Goal: Find specific page/section: Find specific page/section

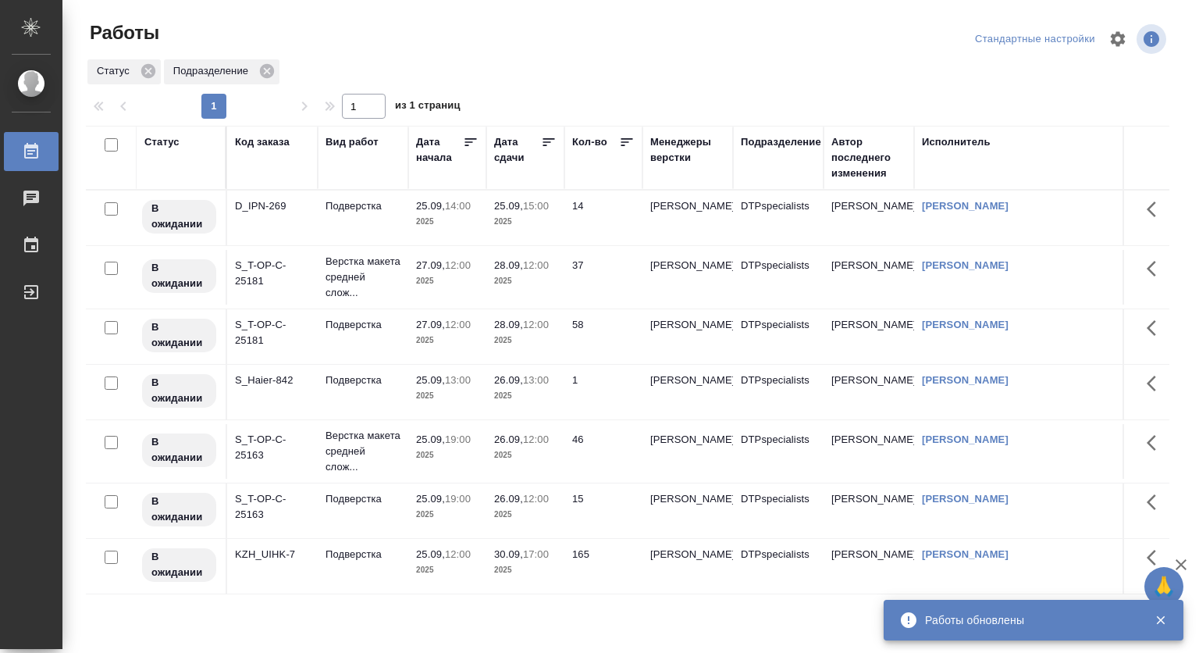
scroll to position [44, 0]
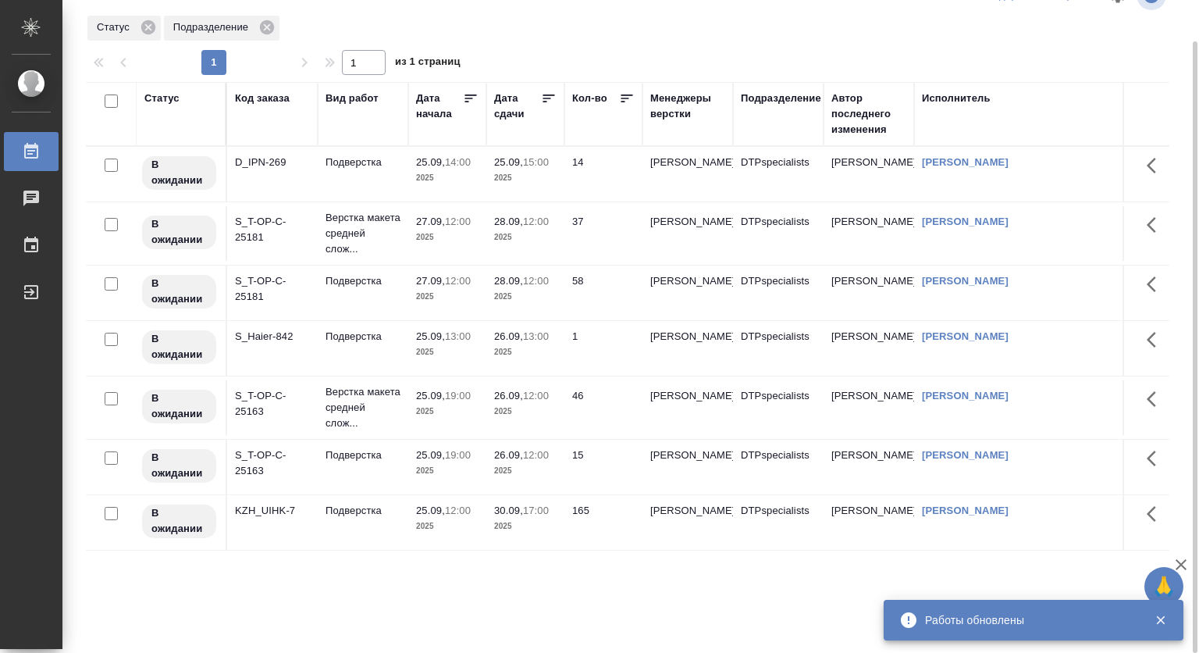
click at [784, 95] on div "Подразделение" at bounding box center [781, 99] width 80 height 16
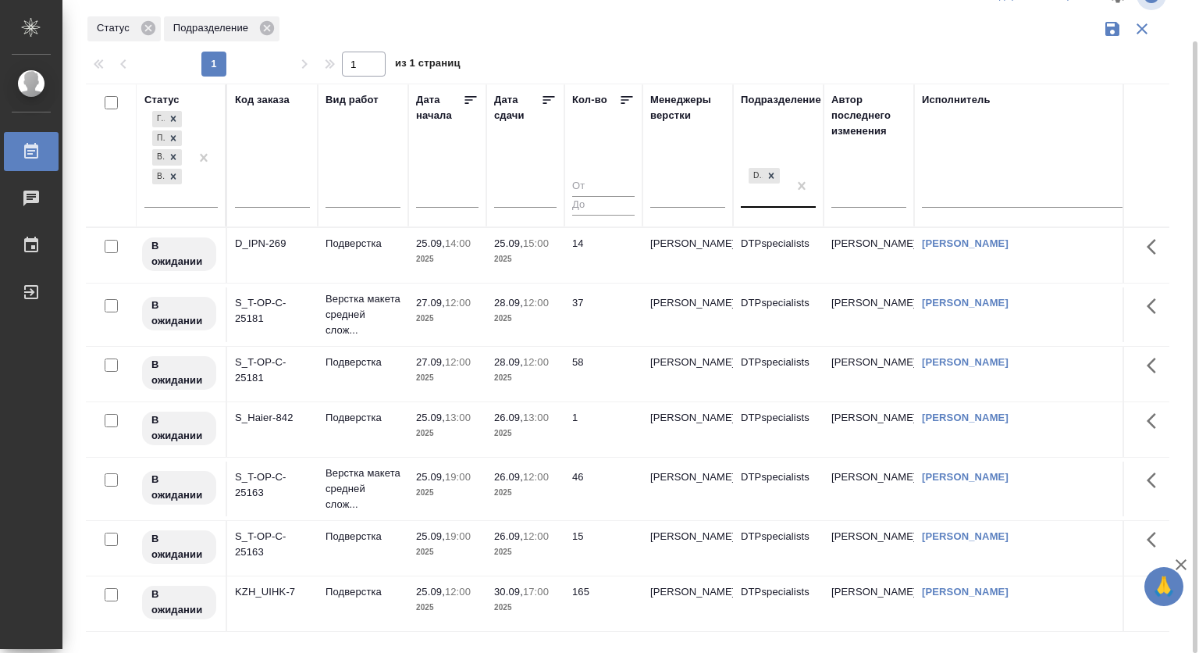
click at [762, 205] on div "DTPspecialists" at bounding box center [764, 186] width 47 height 42
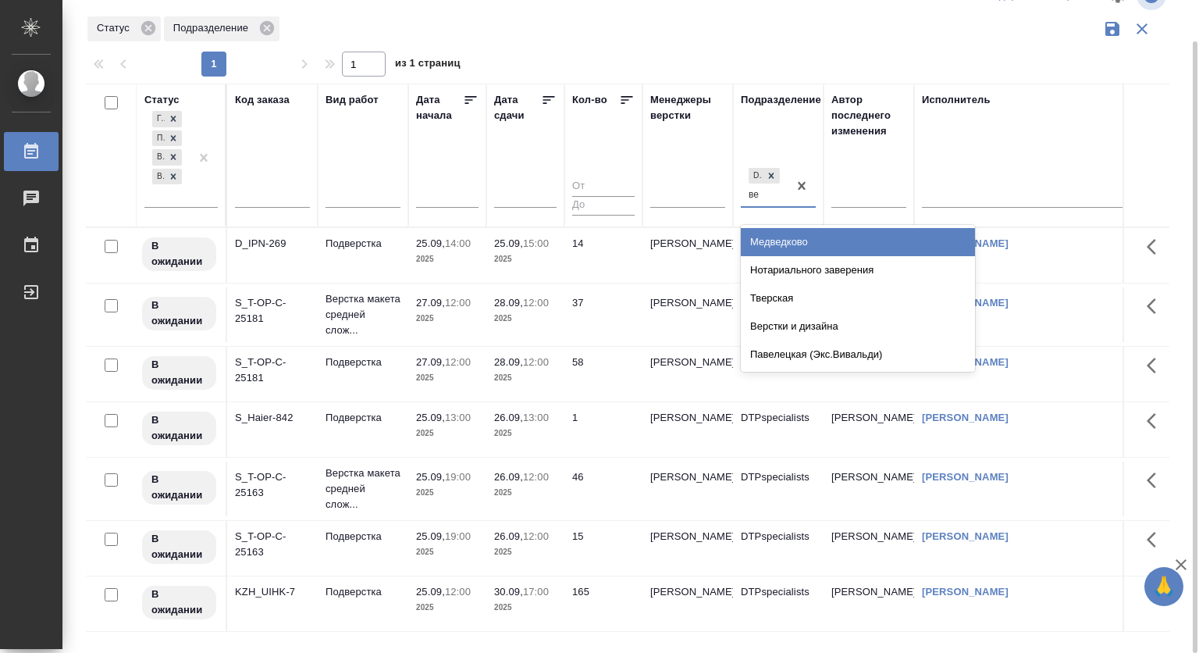
type input "вер"
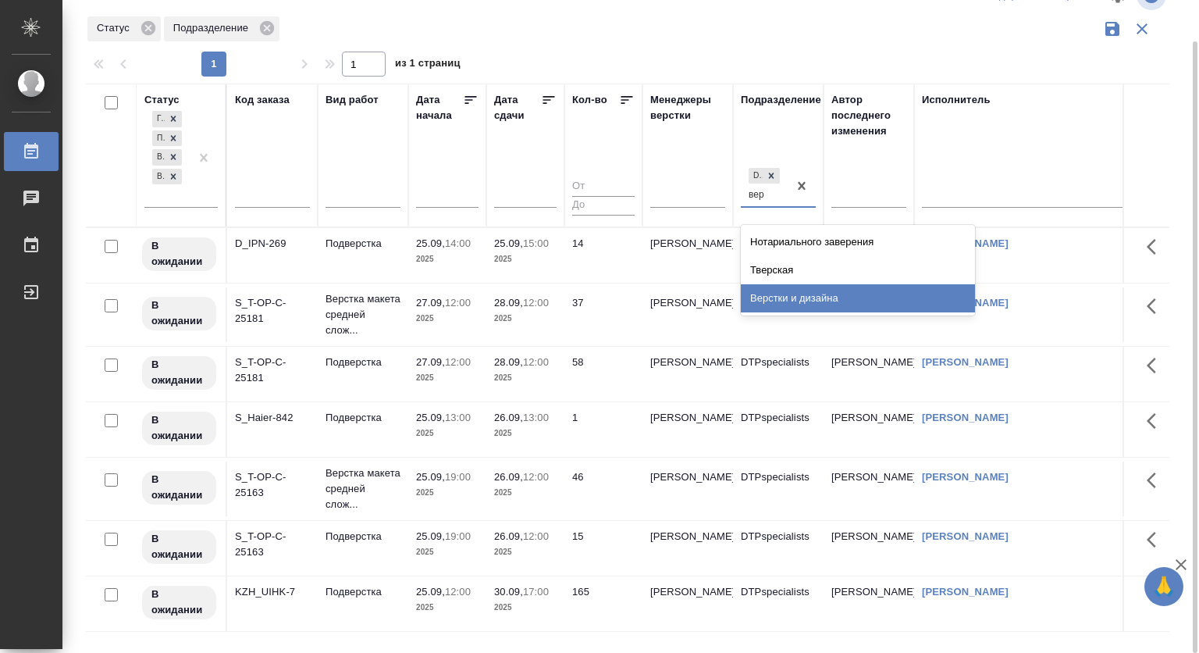
click at [794, 300] on div "Верстки и дизайна" at bounding box center [858, 298] width 234 height 28
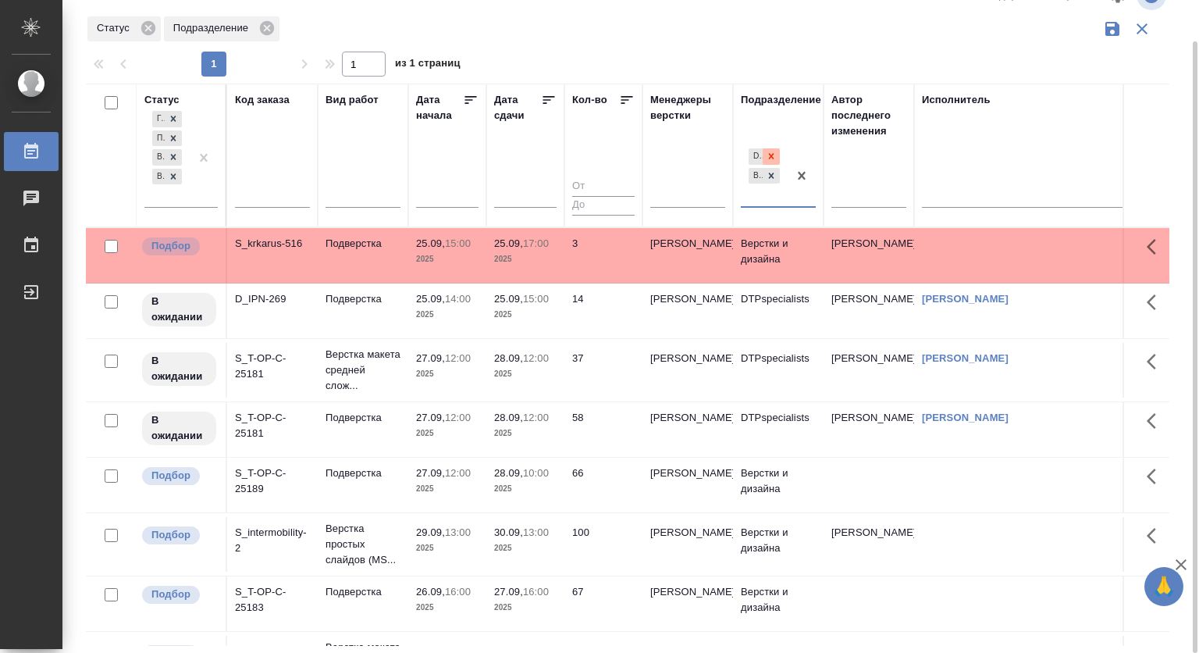
click at [774, 151] on icon at bounding box center [771, 156] width 11 height 11
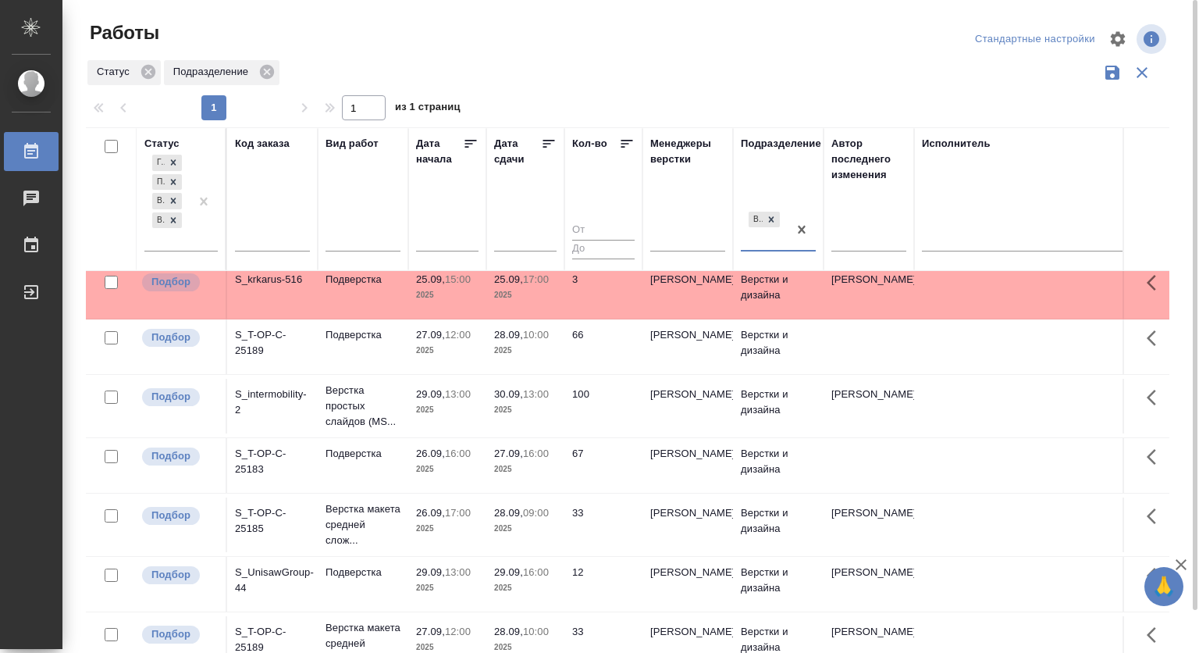
scroll to position [0, 0]
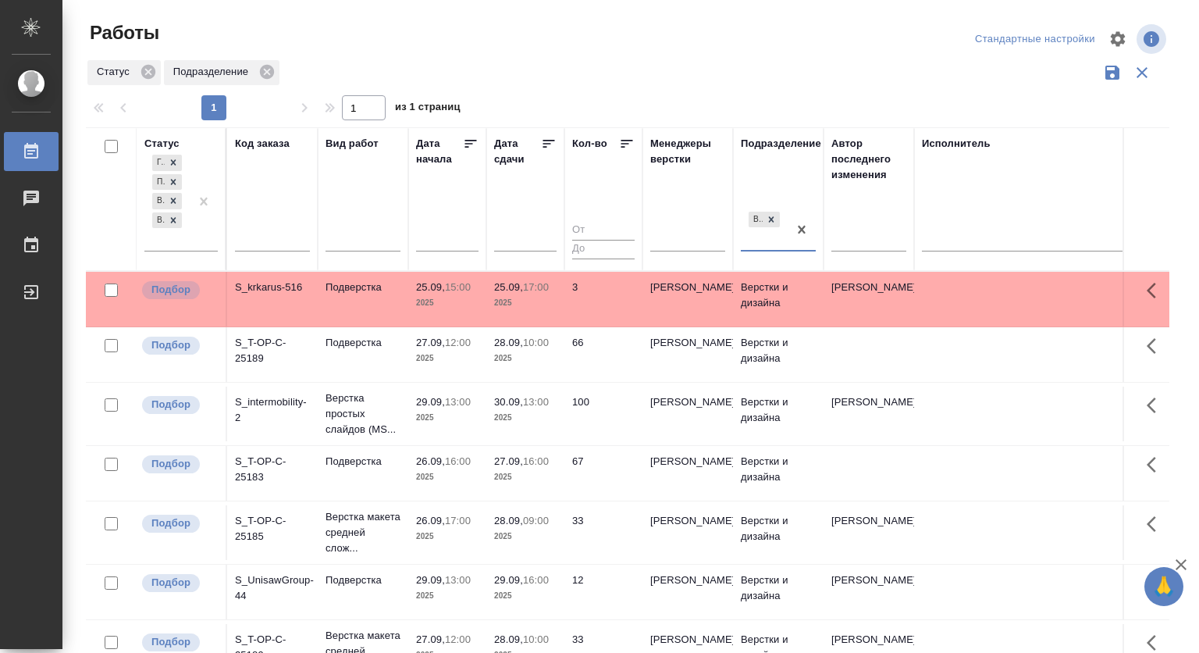
click at [784, 240] on div "Верстки и дизайна" at bounding box center [764, 229] width 47 height 42
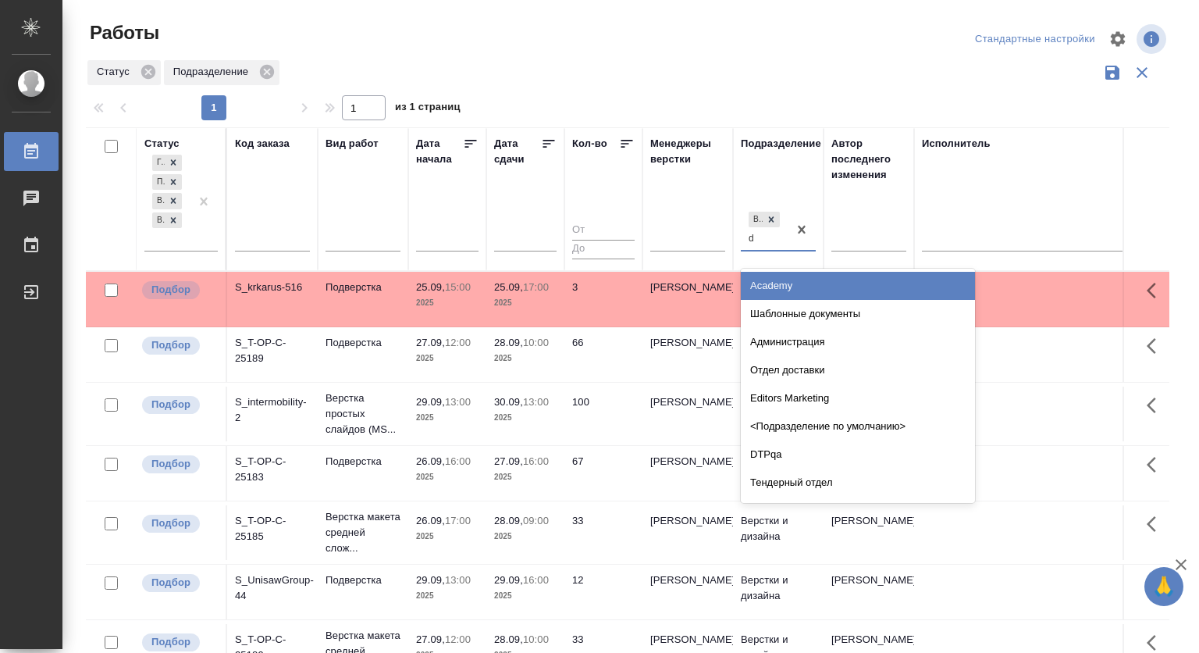
type input "dt"
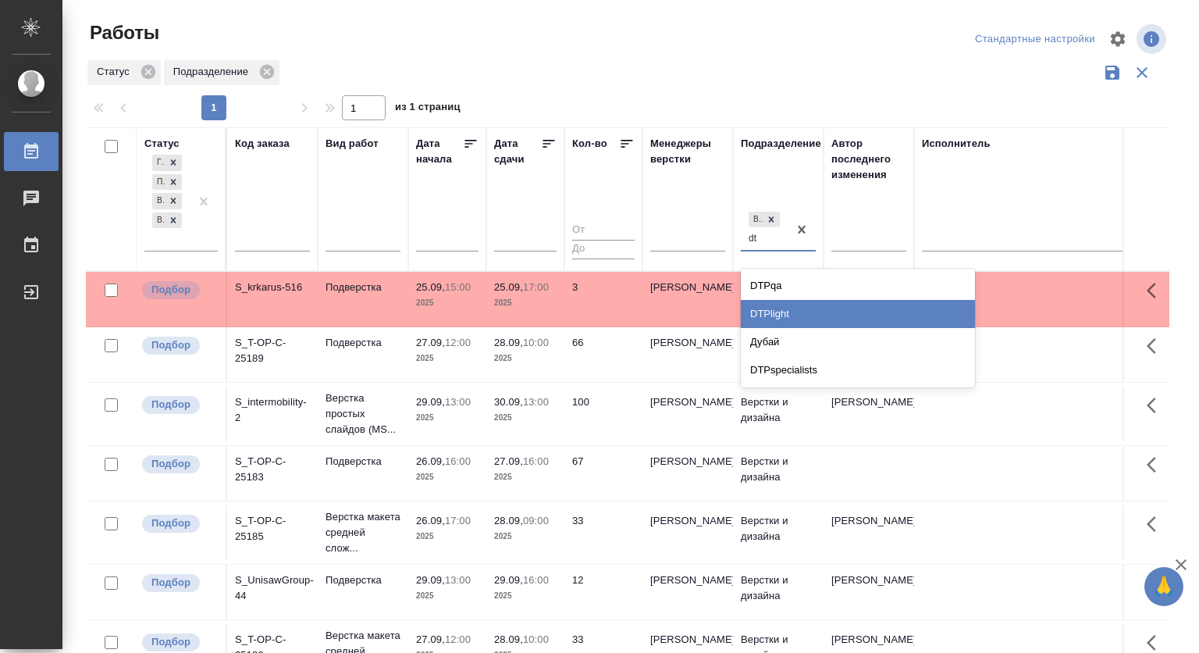
click at [806, 311] on div "DTPlight" at bounding box center [858, 314] width 234 height 28
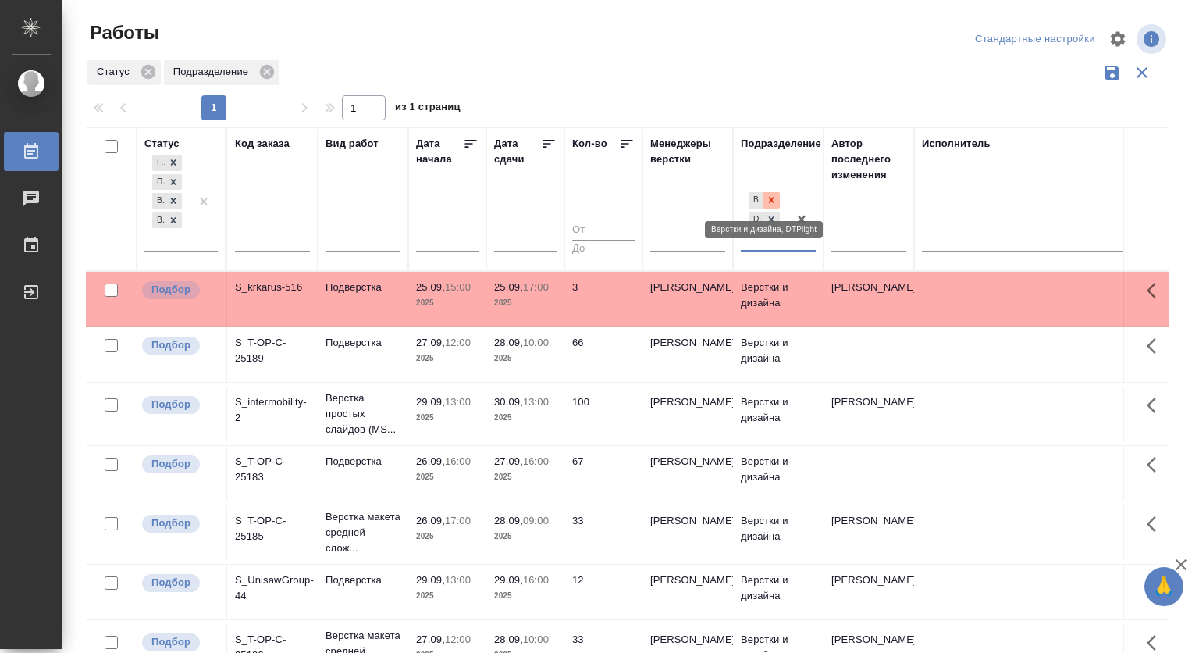
click at [771, 197] on icon at bounding box center [771, 199] width 11 height 11
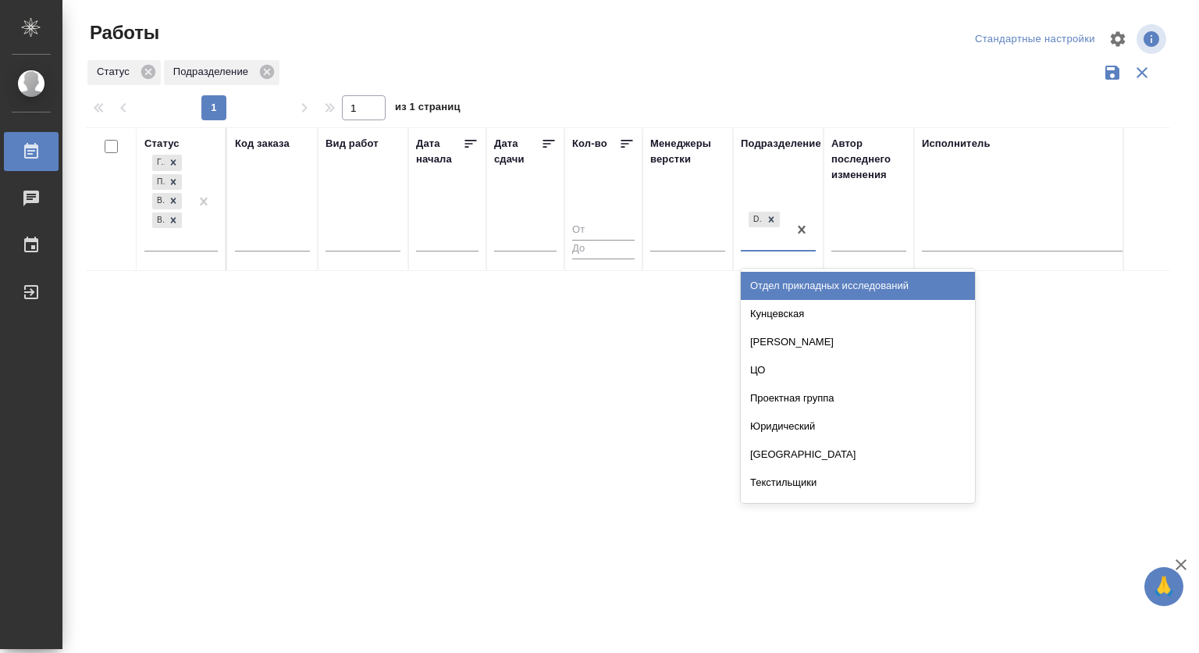
click at [764, 241] on div "DTPlight" at bounding box center [764, 229] width 47 height 42
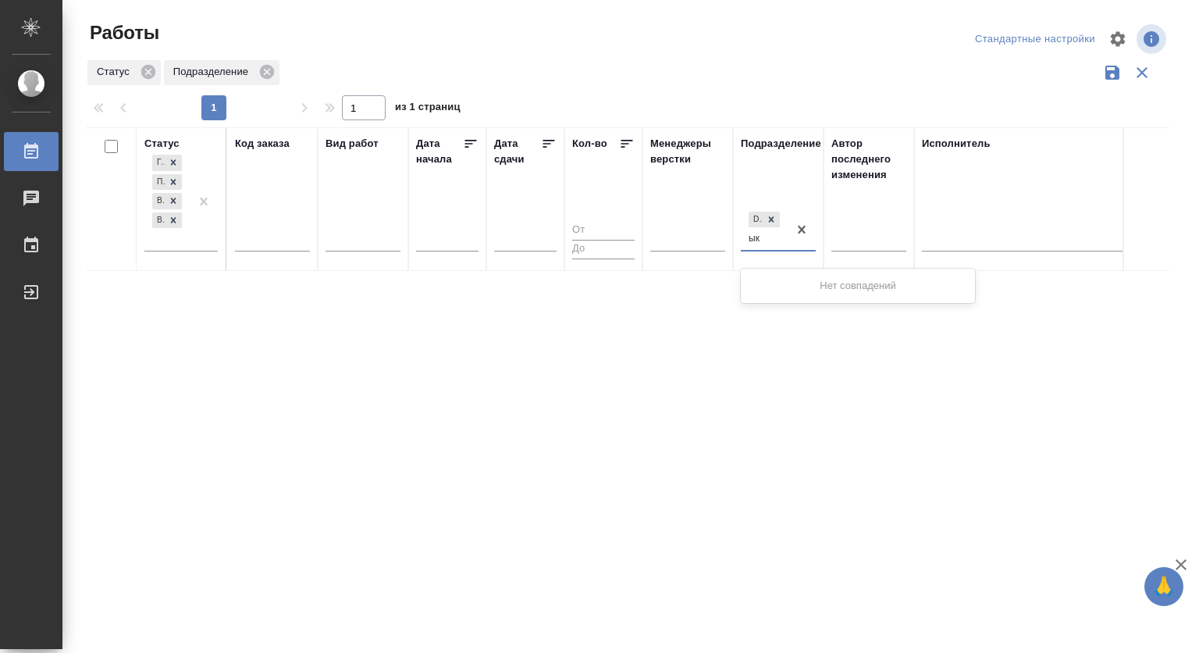
type input "ы"
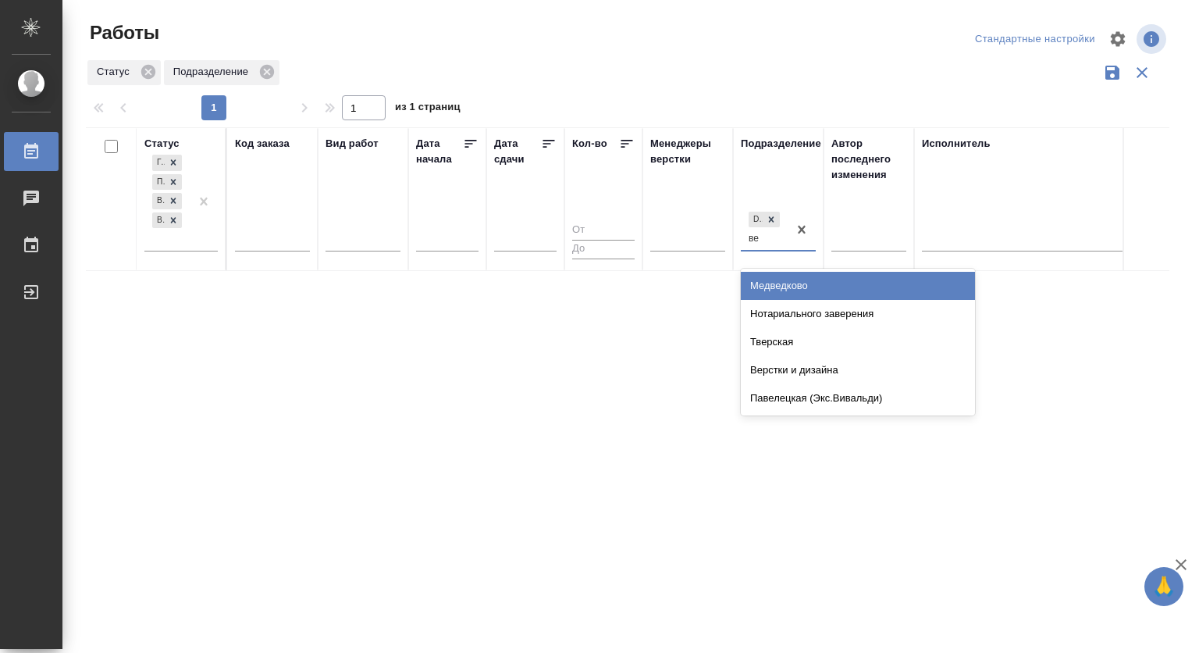
type input "вер"
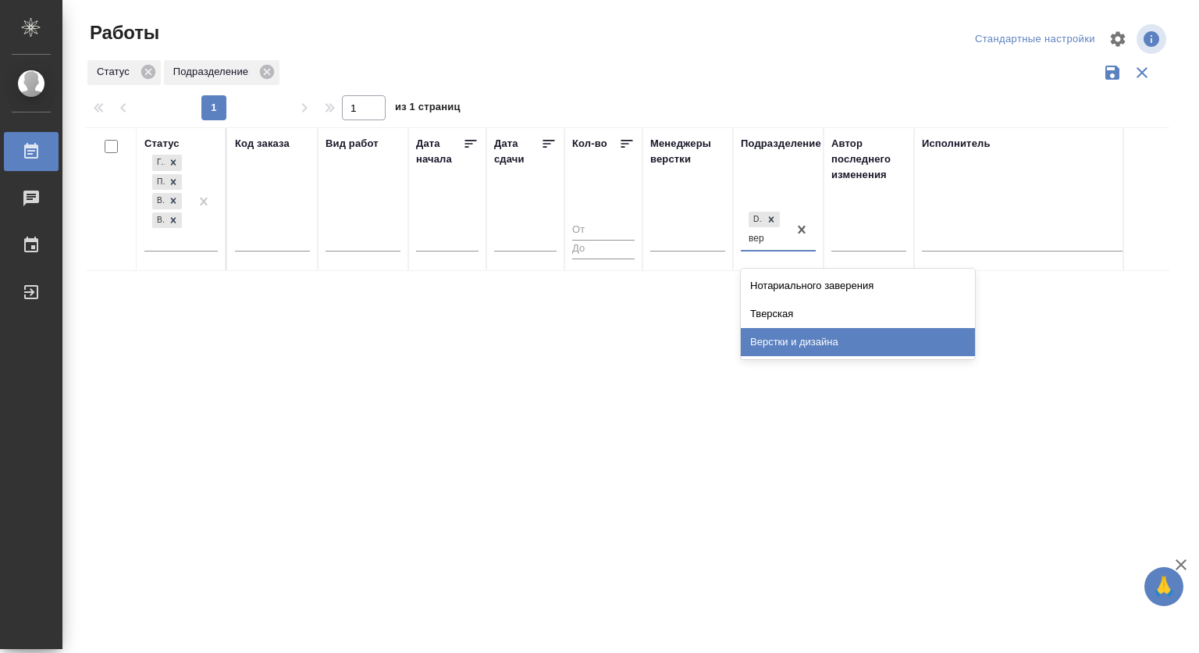
click at [802, 350] on div "Верстки и дизайна" at bounding box center [858, 342] width 234 height 28
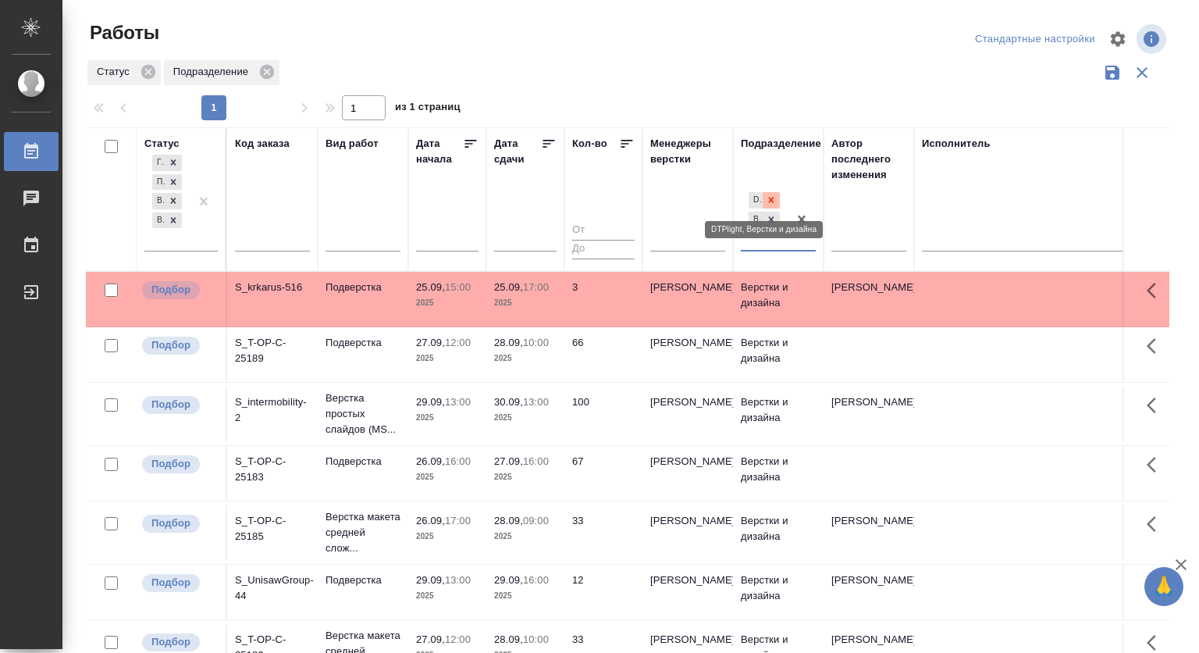
click at [774, 198] on icon at bounding box center [771, 199] width 11 height 11
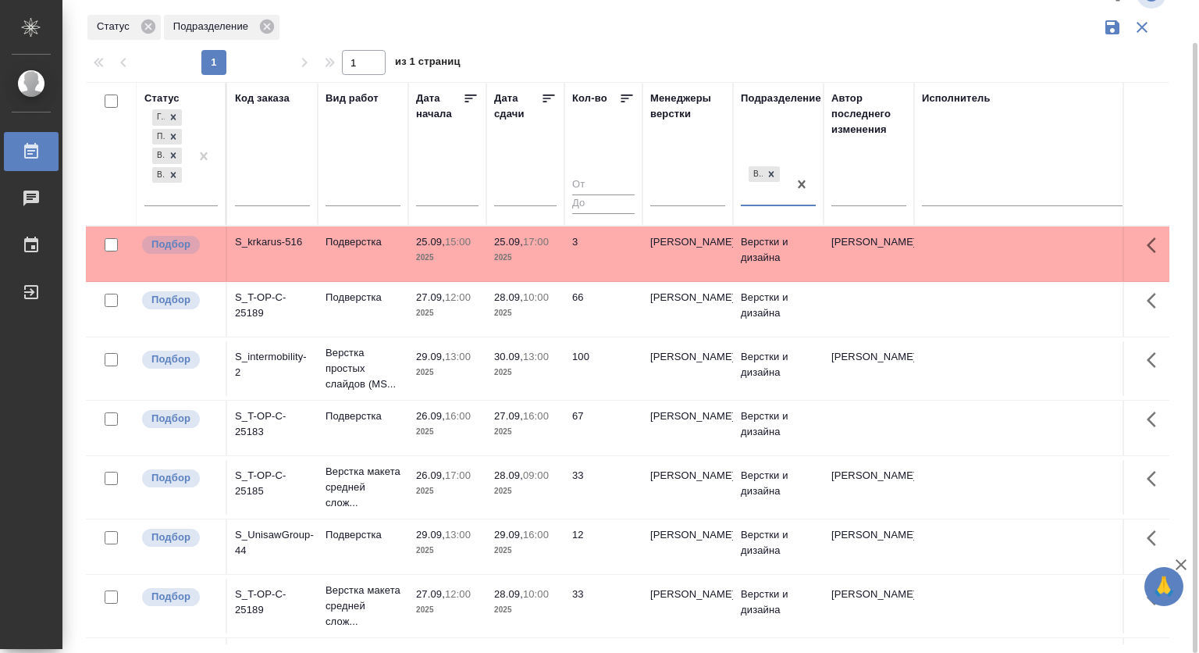
click at [485, 370] on td "29.09, 13:00 2025" at bounding box center [447, 368] width 78 height 55
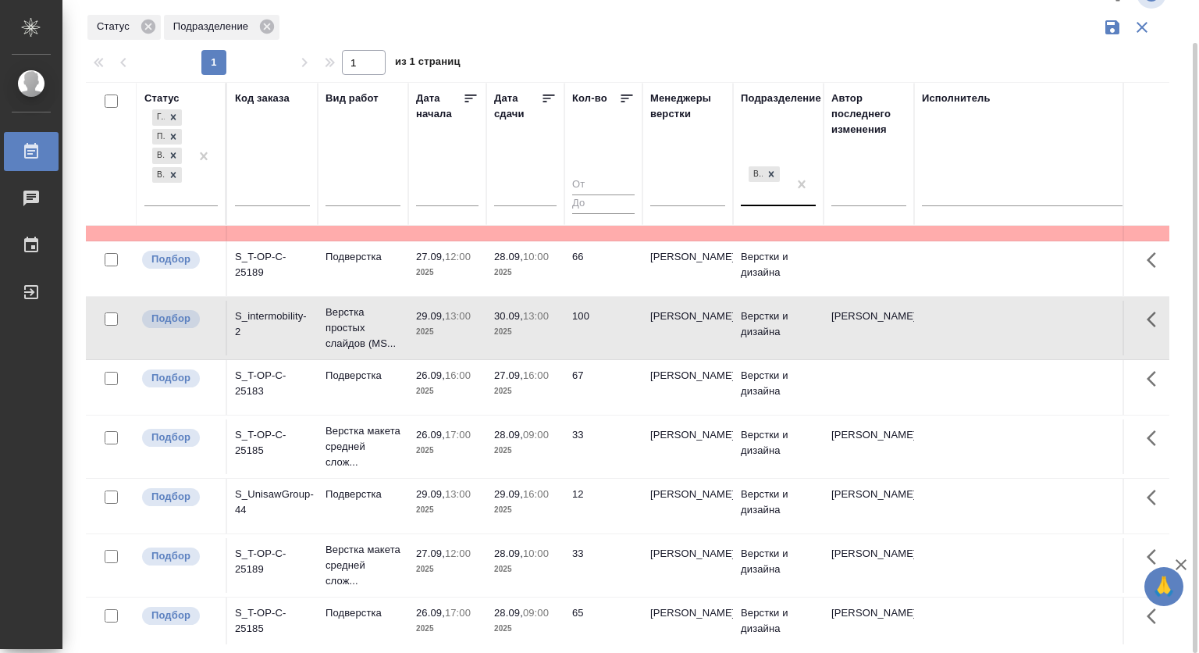
scroll to position [78, 0]
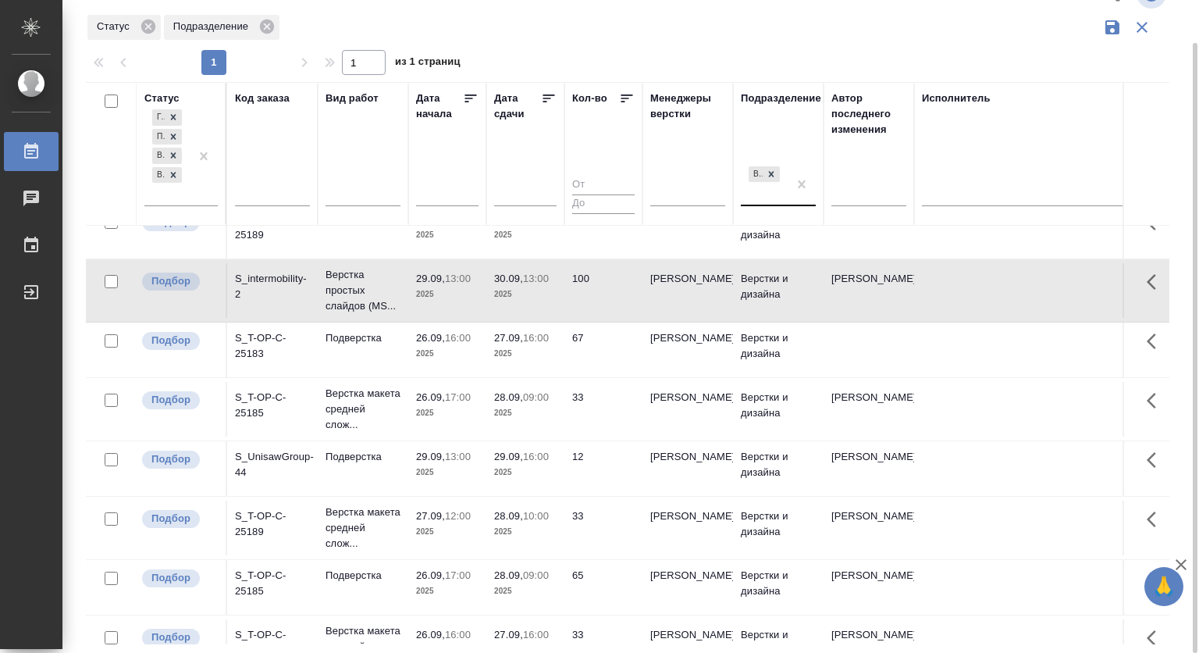
click at [519, 343] on span "27.09, 16:00" at bounding box center [525, 338] width 62 height 16
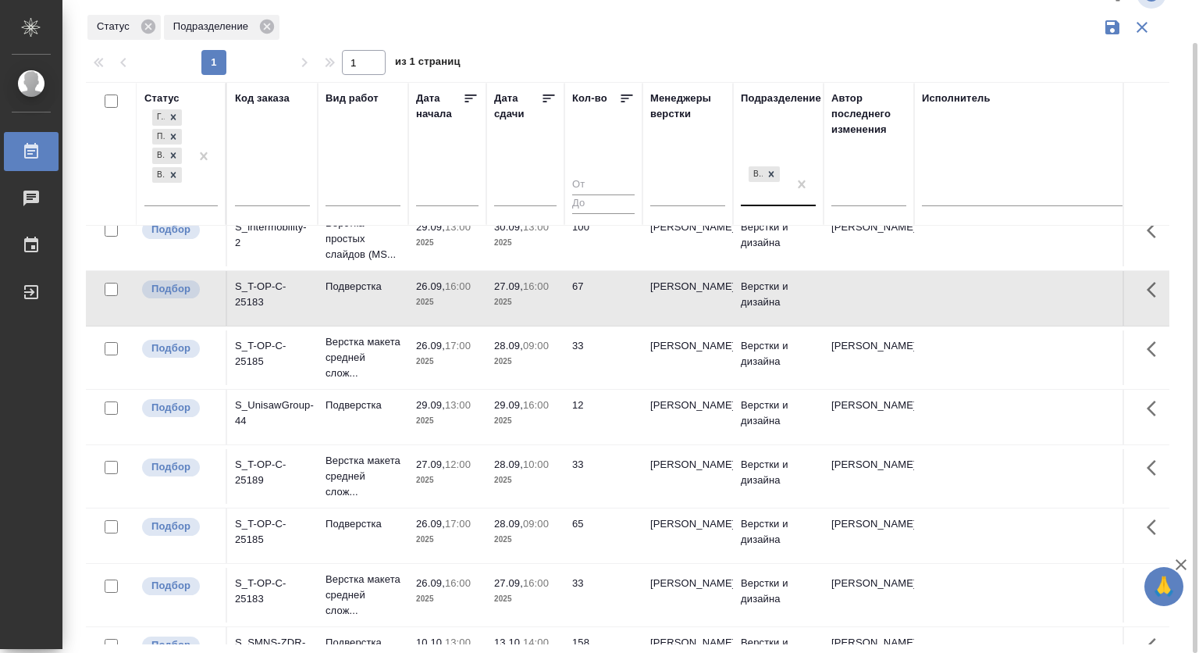
scroll to position [156, 0]
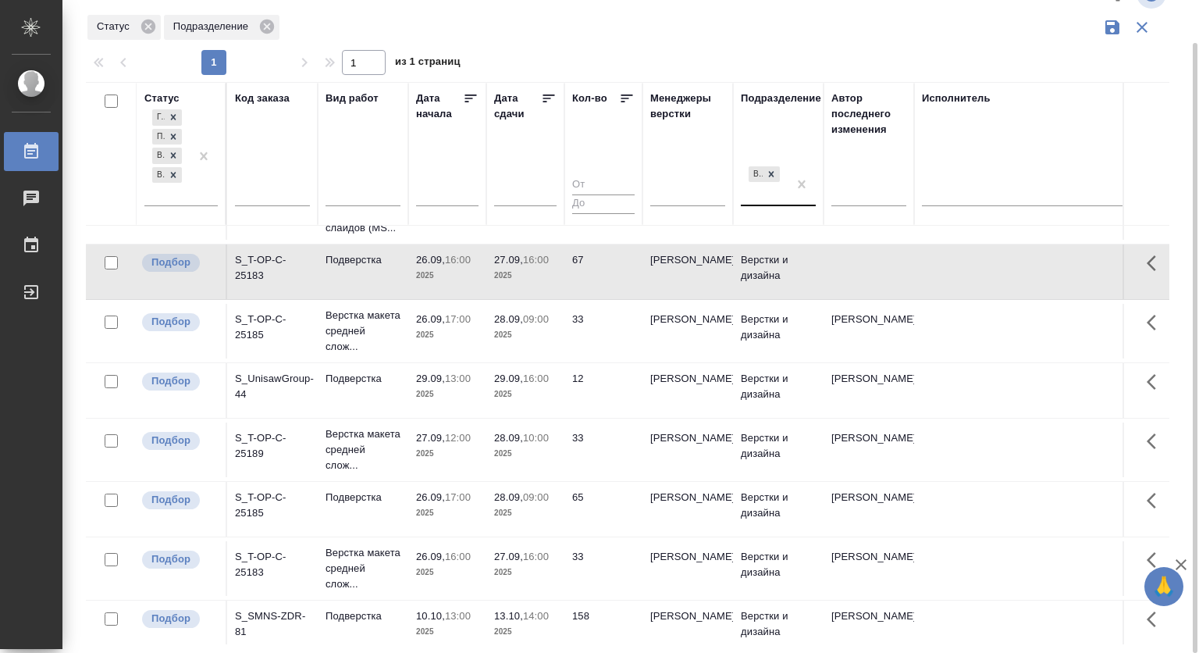
click at [478, 343] on p "2025" at bounding box center [447, 335] width 62 height 16
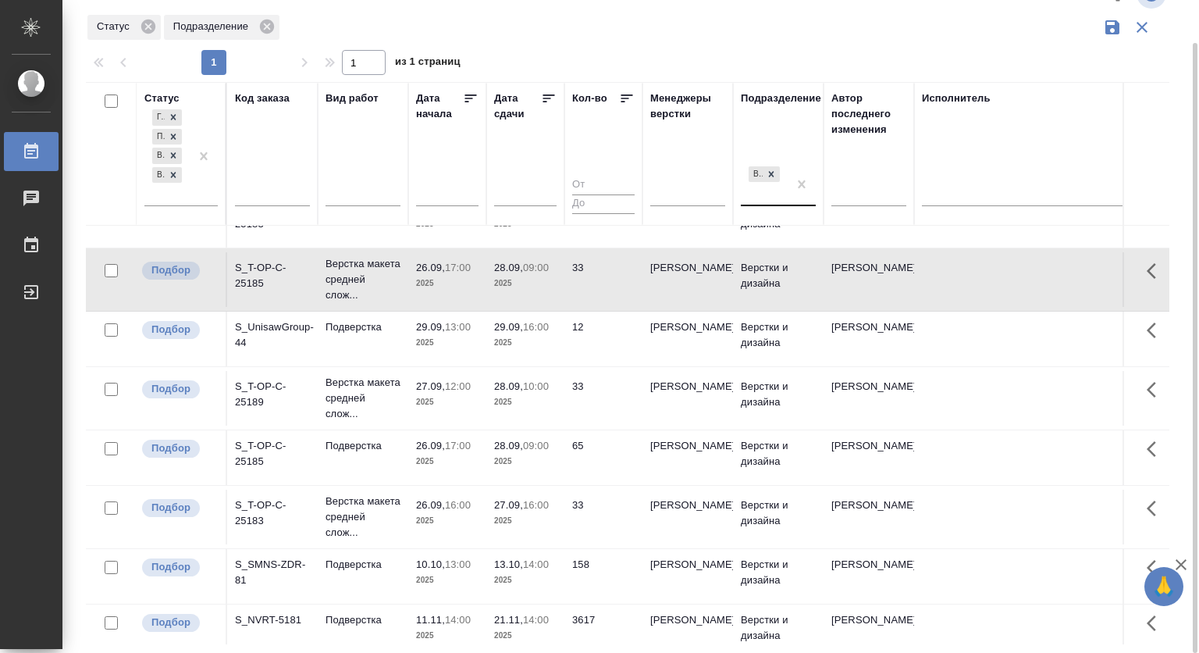
scroll to position [234, 0]
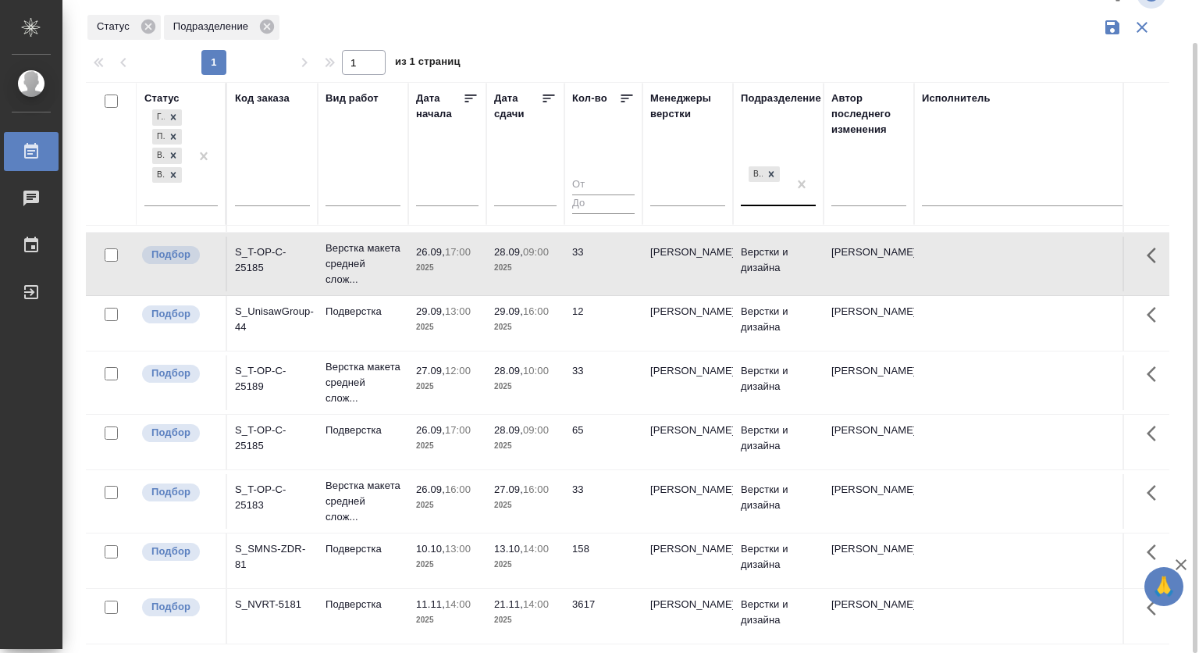
click at [463, 376] on p "12:00" at bounding box center [458, 371] width 26 height 12
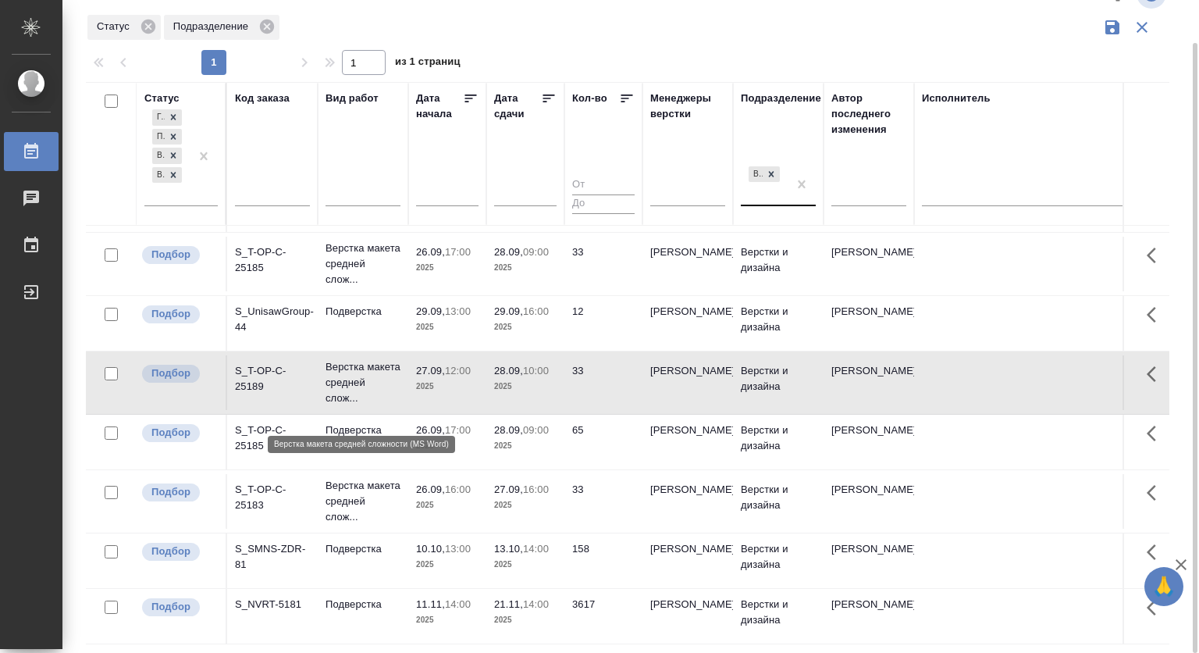
click at [345, 393] on p "Верстка макета средней слож..." at bounding box center [363, 382] width 75 height 47
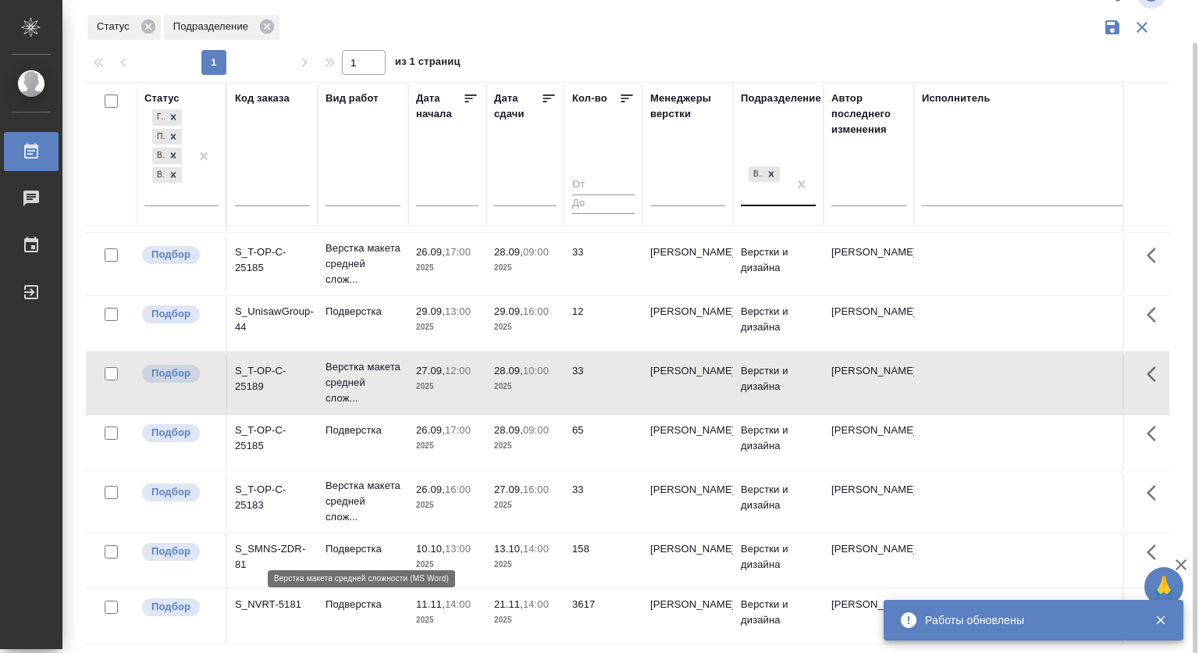
click at [343, 509] on p "Верстка макета средней слож..." at bounding box center [363, 501] width 75 height 47
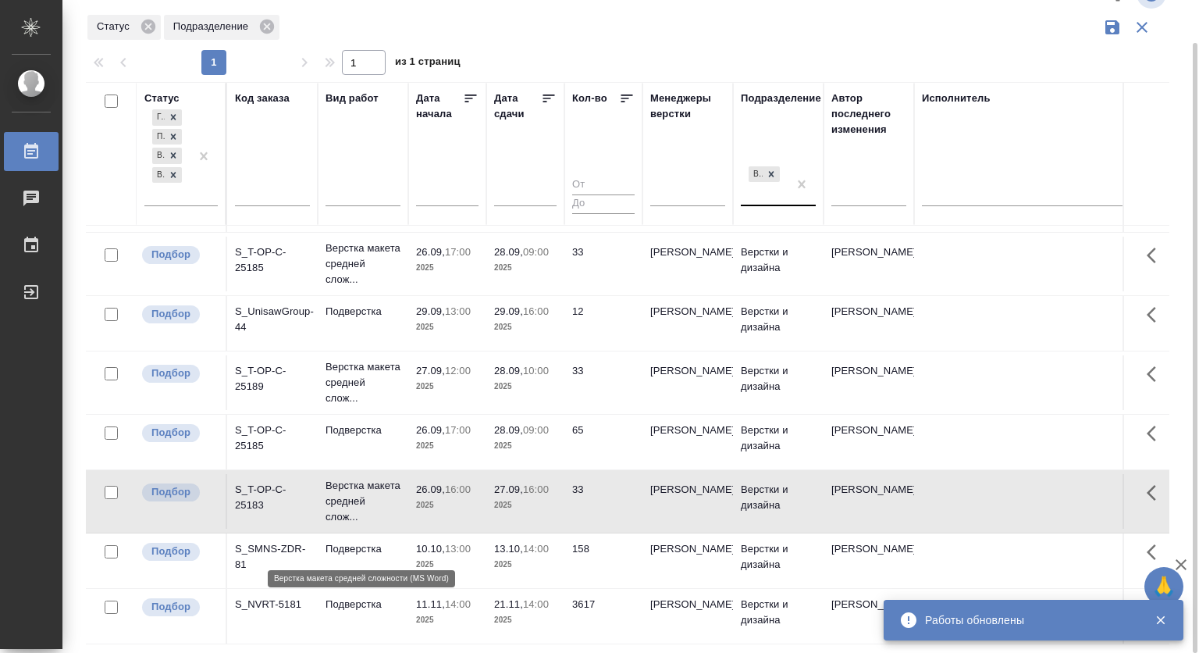
click at [345, 512] on p "Верстка макета средней слож..." at bounding box center [363, 501] width 75 height 47
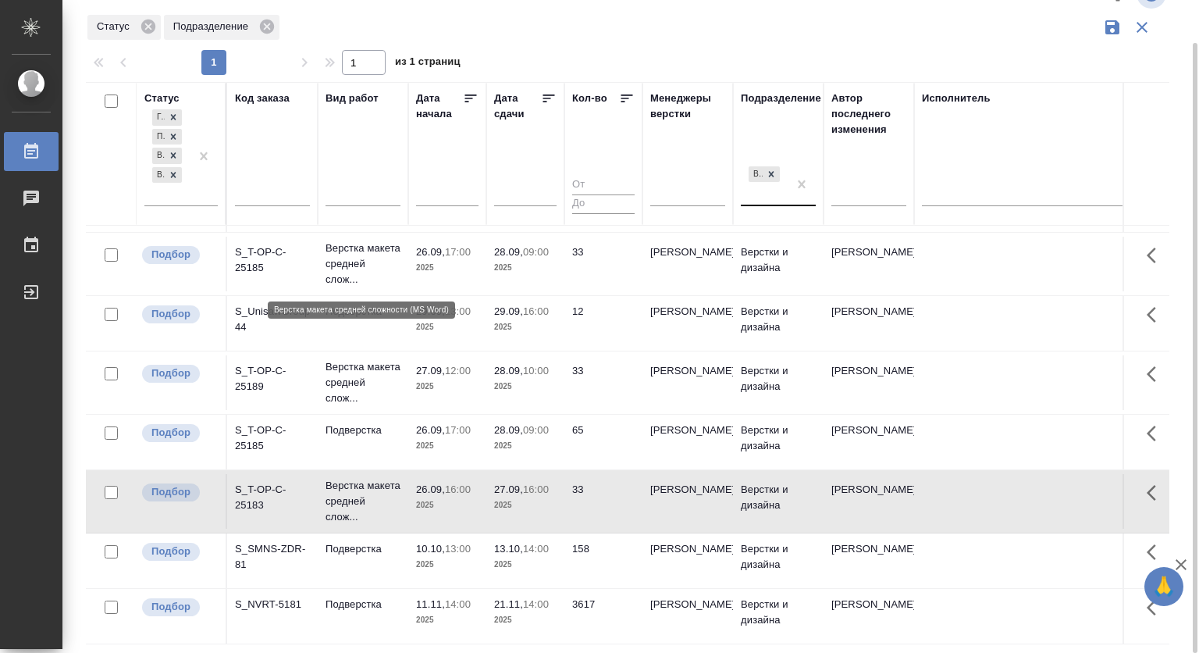
click at [348, 250] on p "Верстка макета средней слож..." at bounding box center [363, 263] width 75 height 47
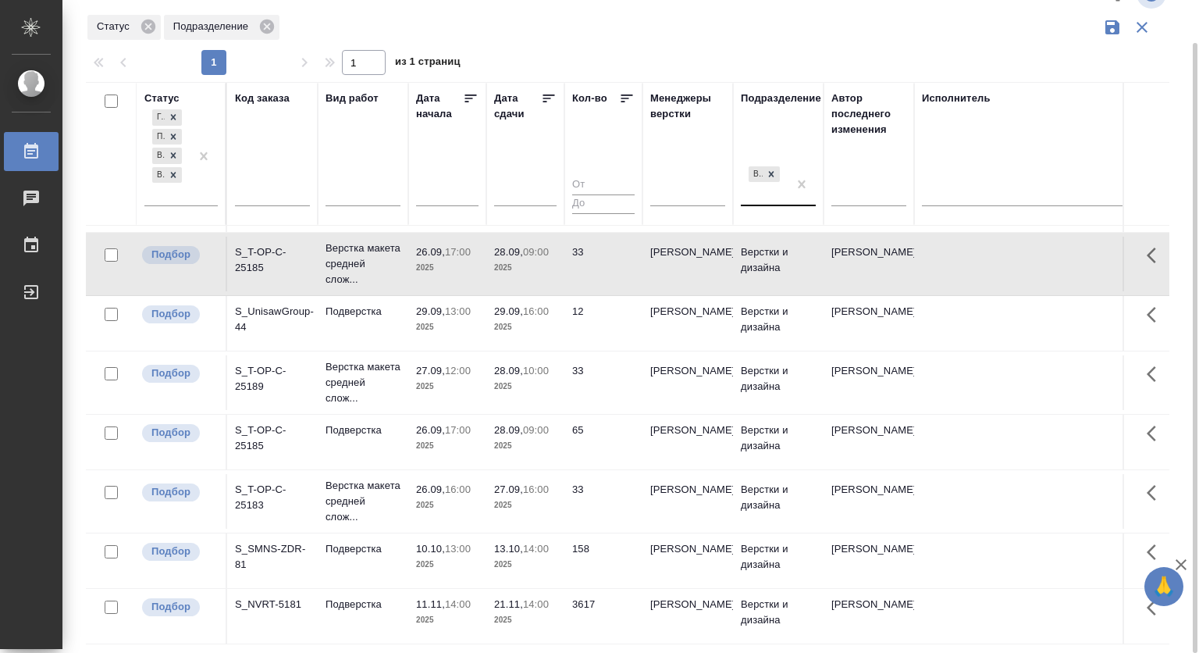
scroll to position [0, 0]
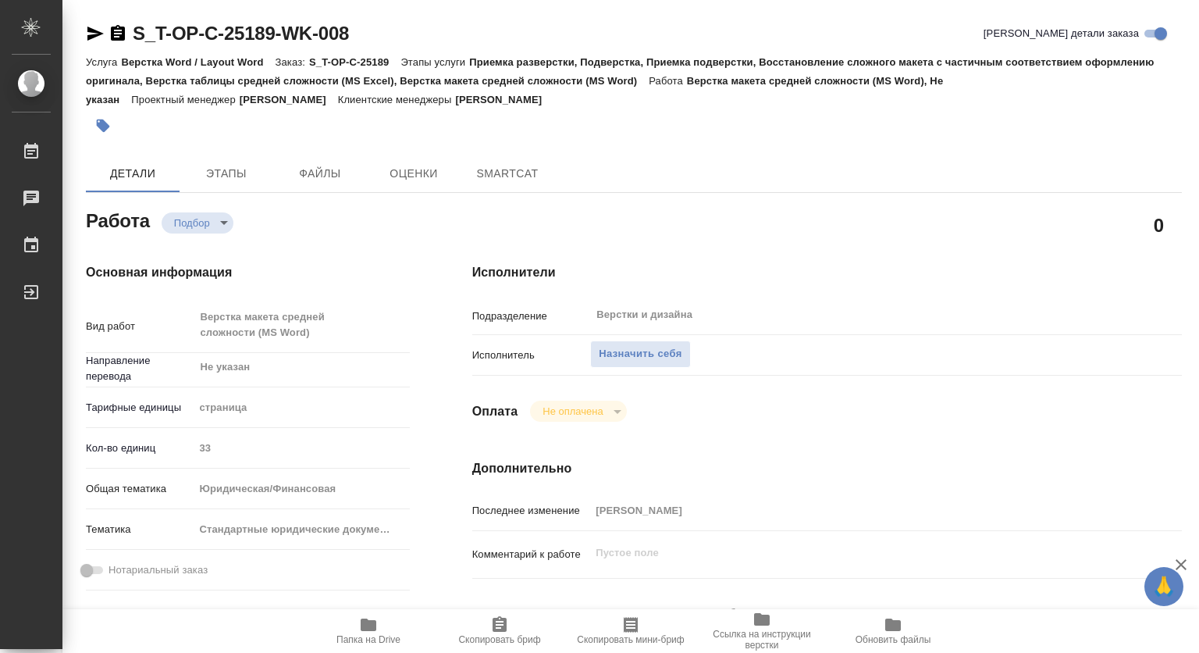
type textarea "x"
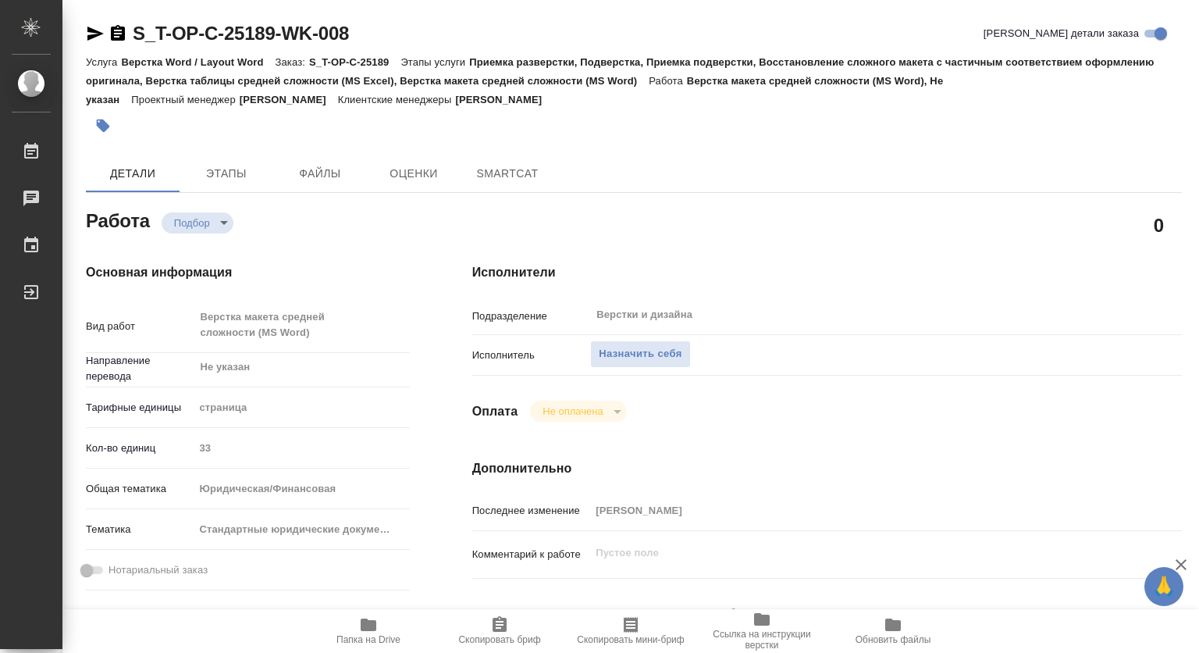
type textarea "x"
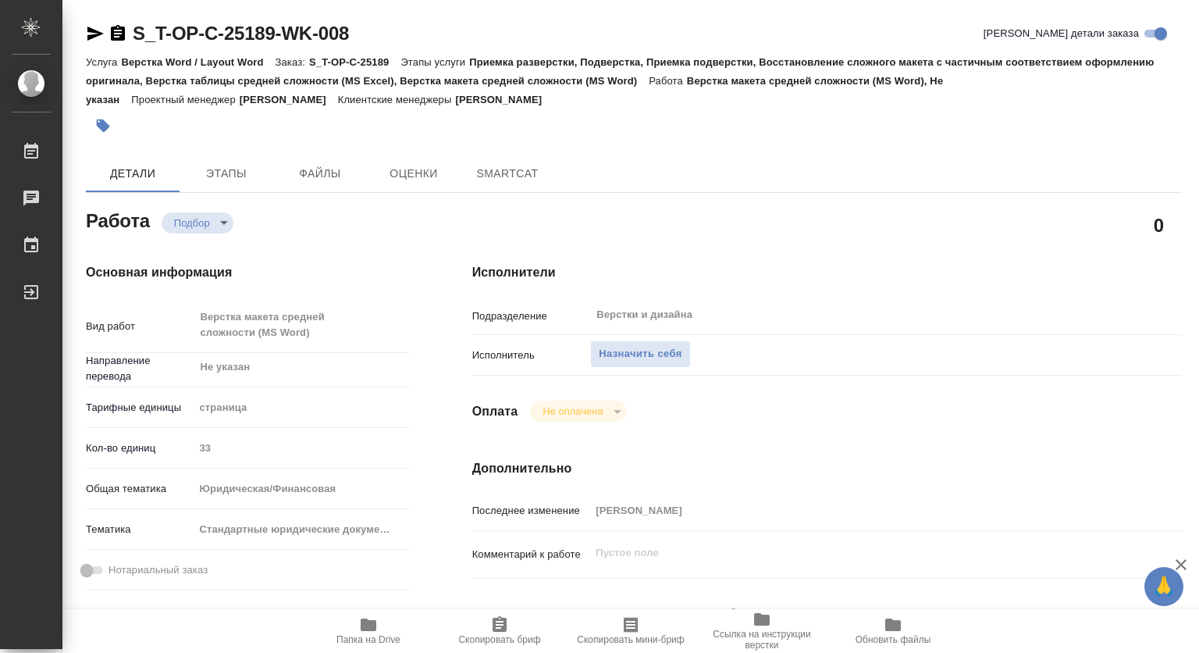
type textarea "x"
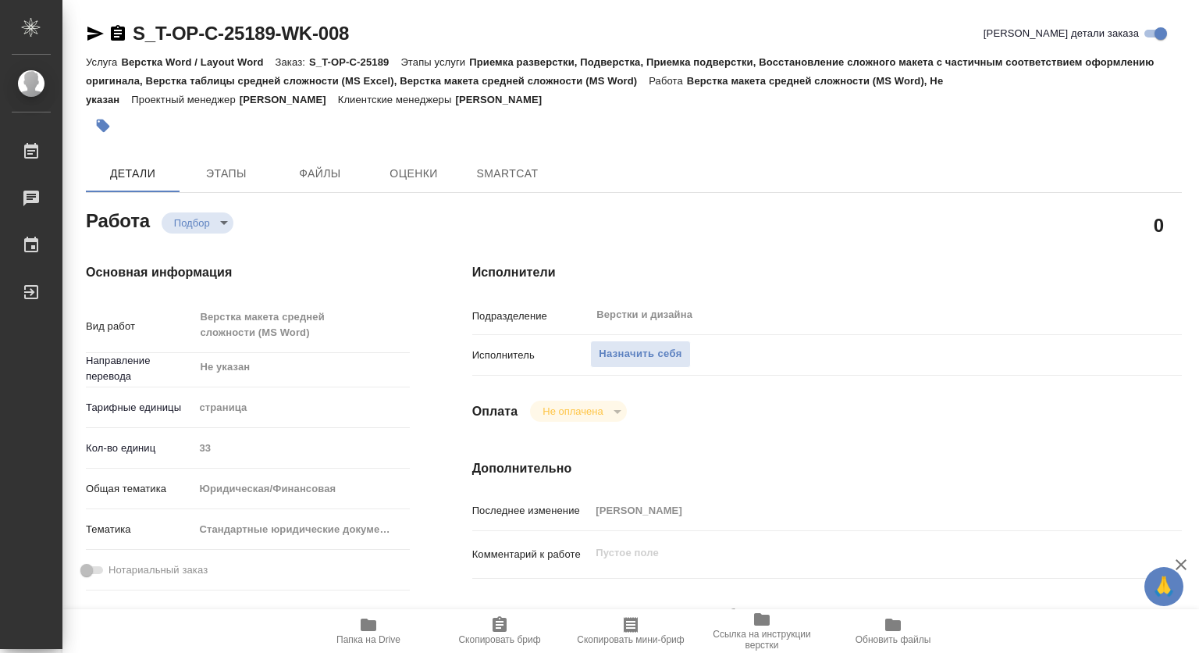
type textarea "x"
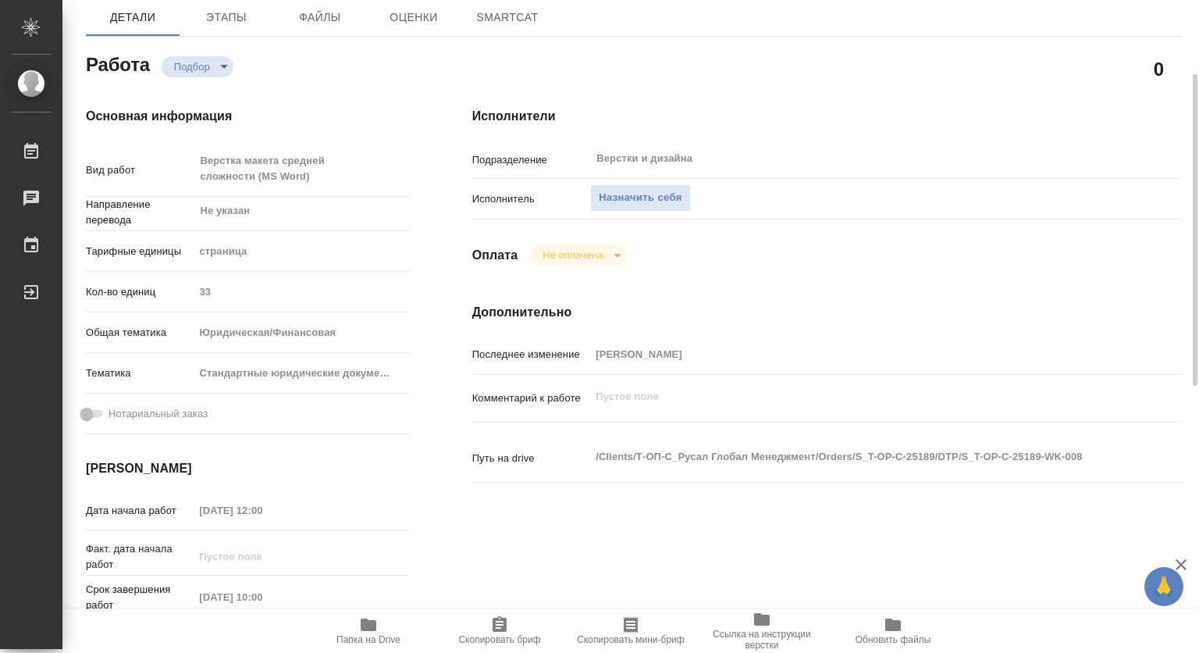
type textarea "x"
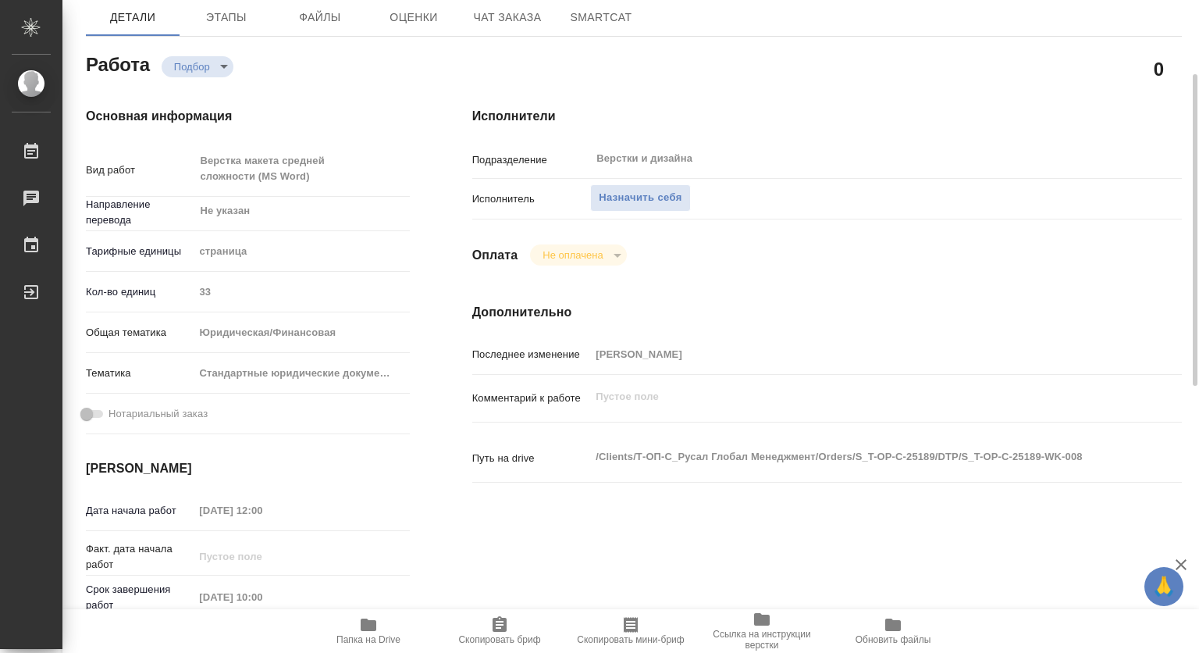
scroll to position [234, 0]
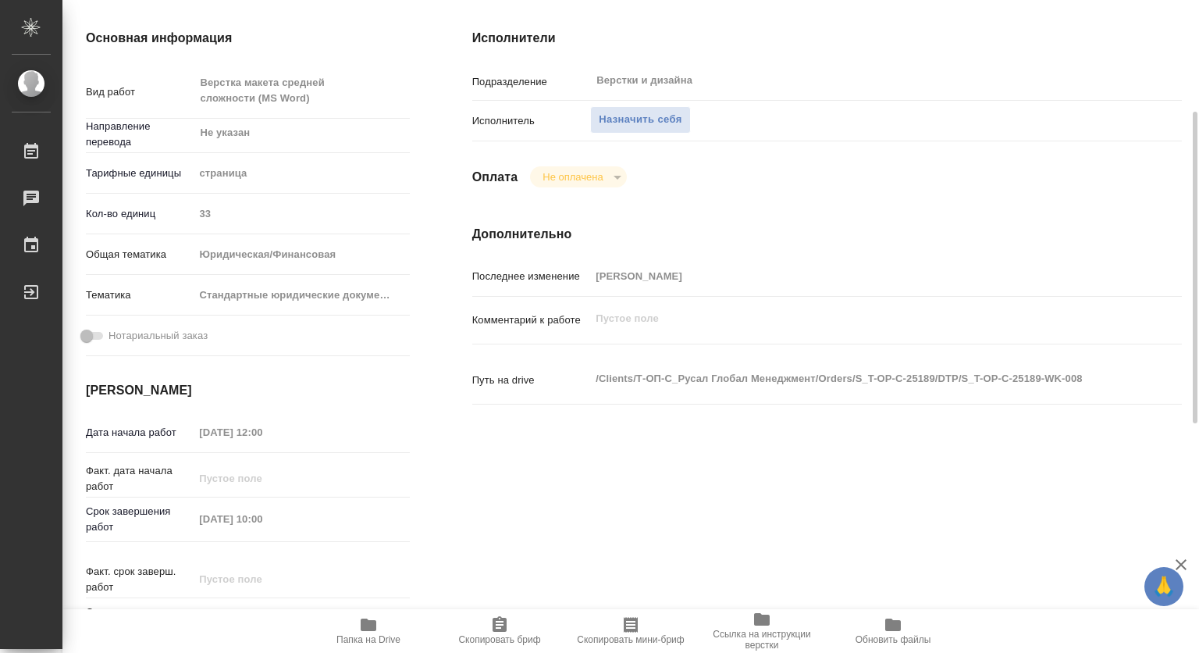
type textarea "x"
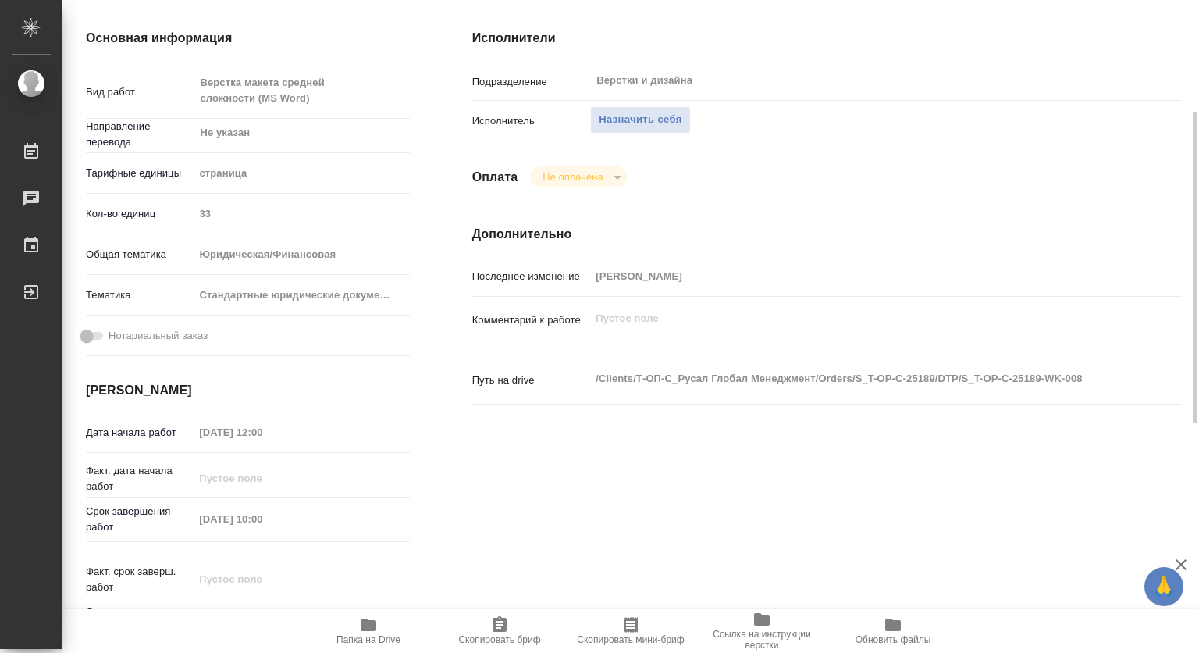
click at [358, 629] on span "Папка на Drive" at bounding box center [368, 630] width 112 height 30
type textarea "x"
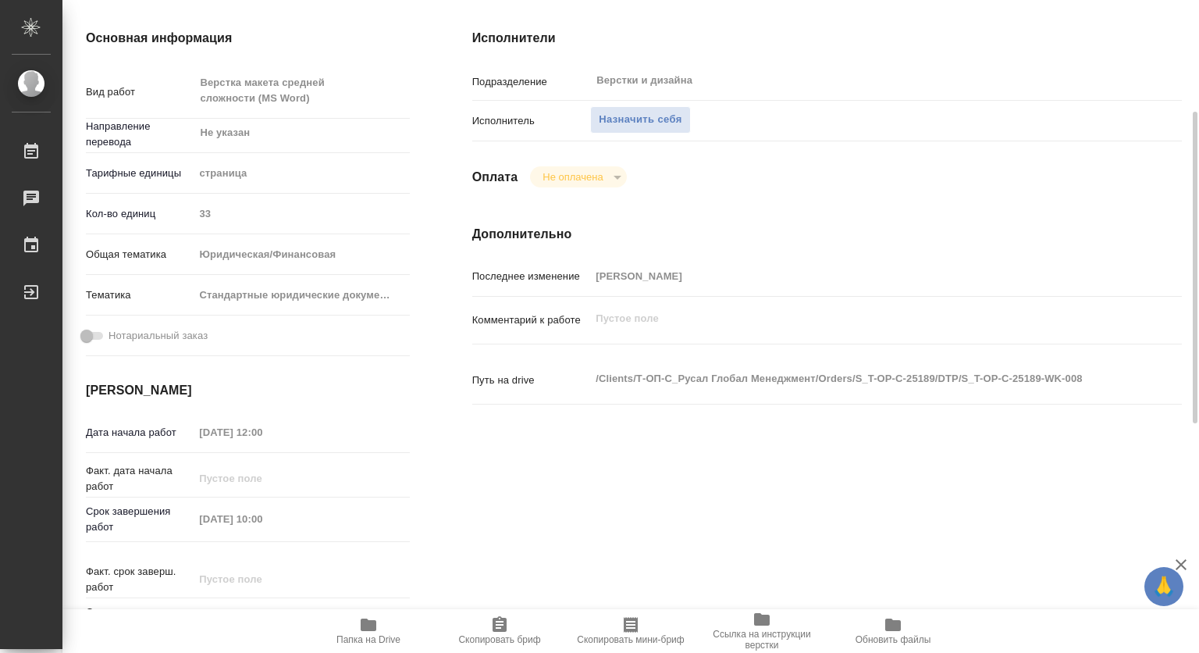
type textarea "x"
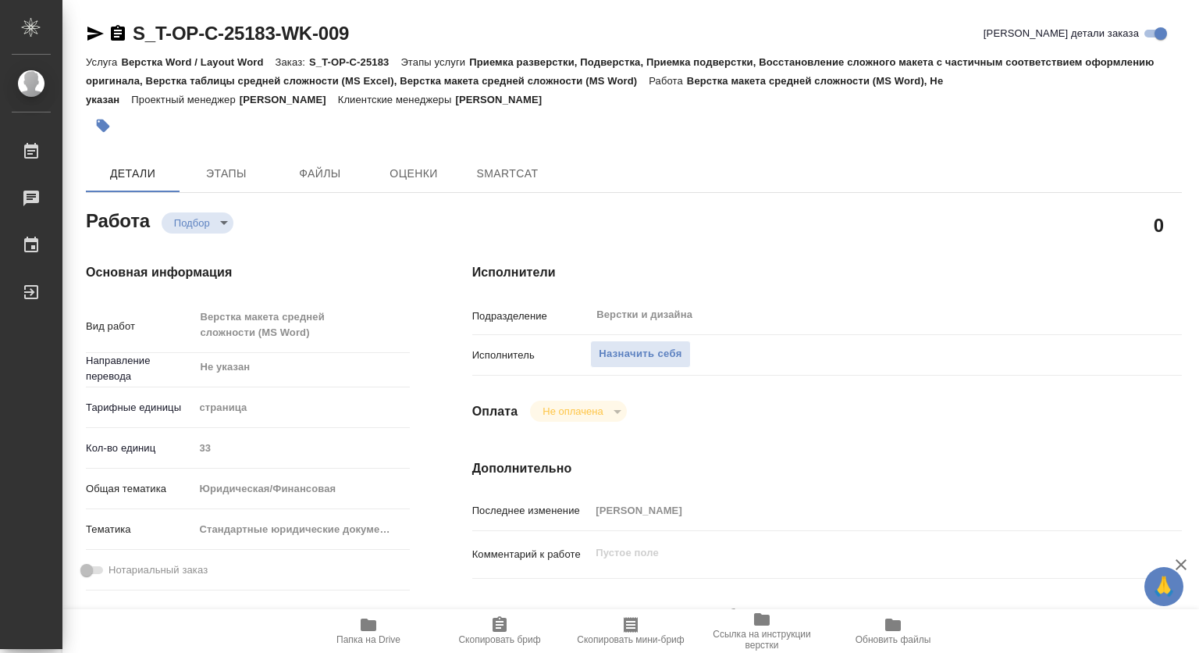
type textarea "x"
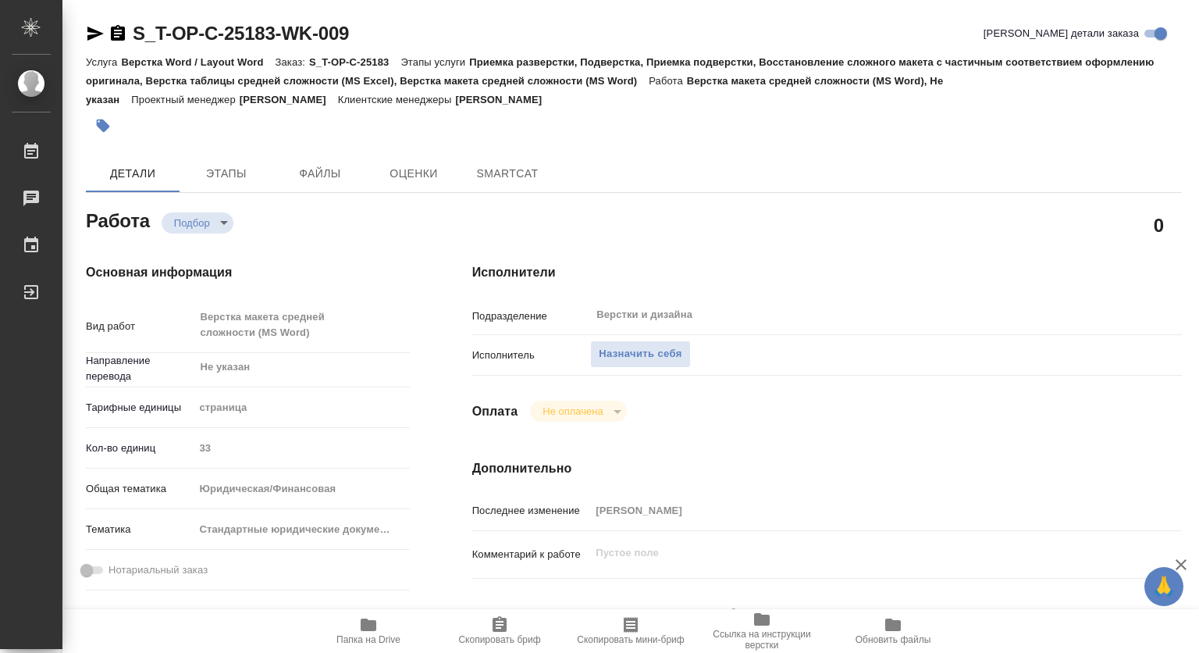
type textarea "x"
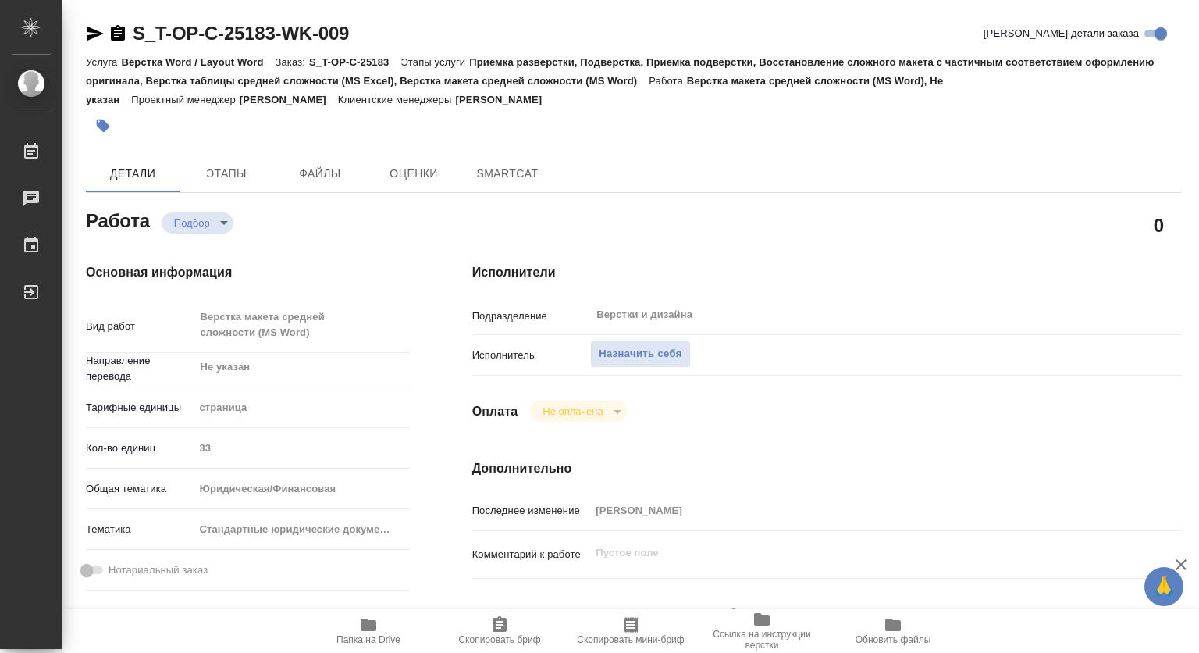
type textarea "x"
